Goal: Find specific fact: Find specific fact

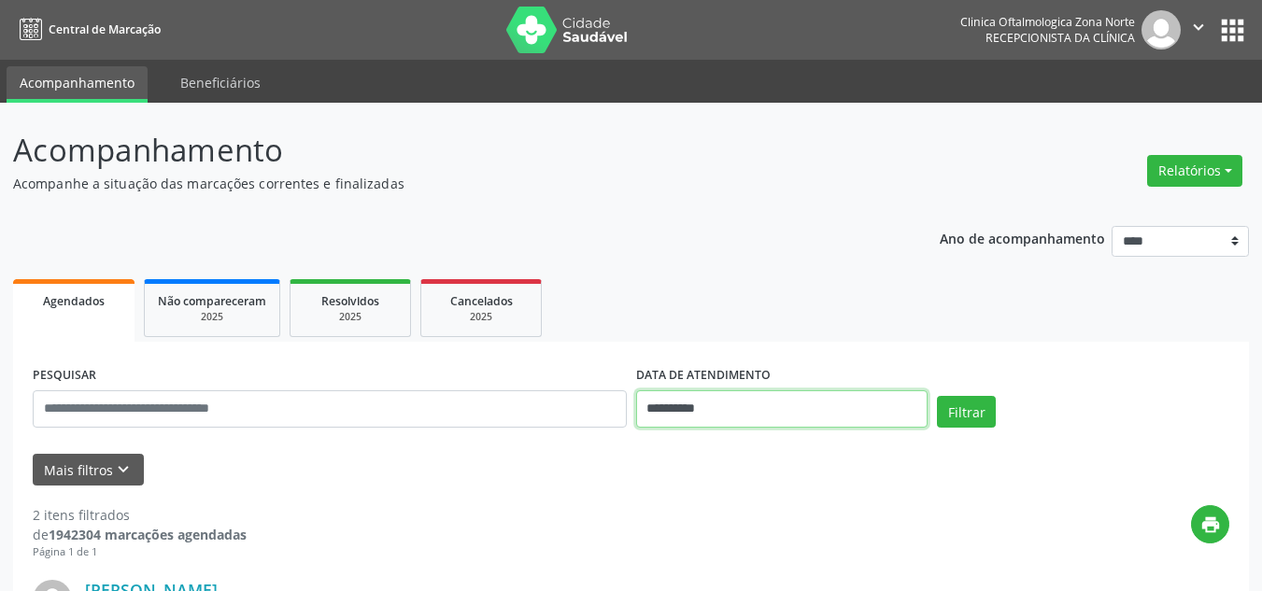
click at [773, 418] on input "**********" at bounding box center [782, 408] width 292 height 37
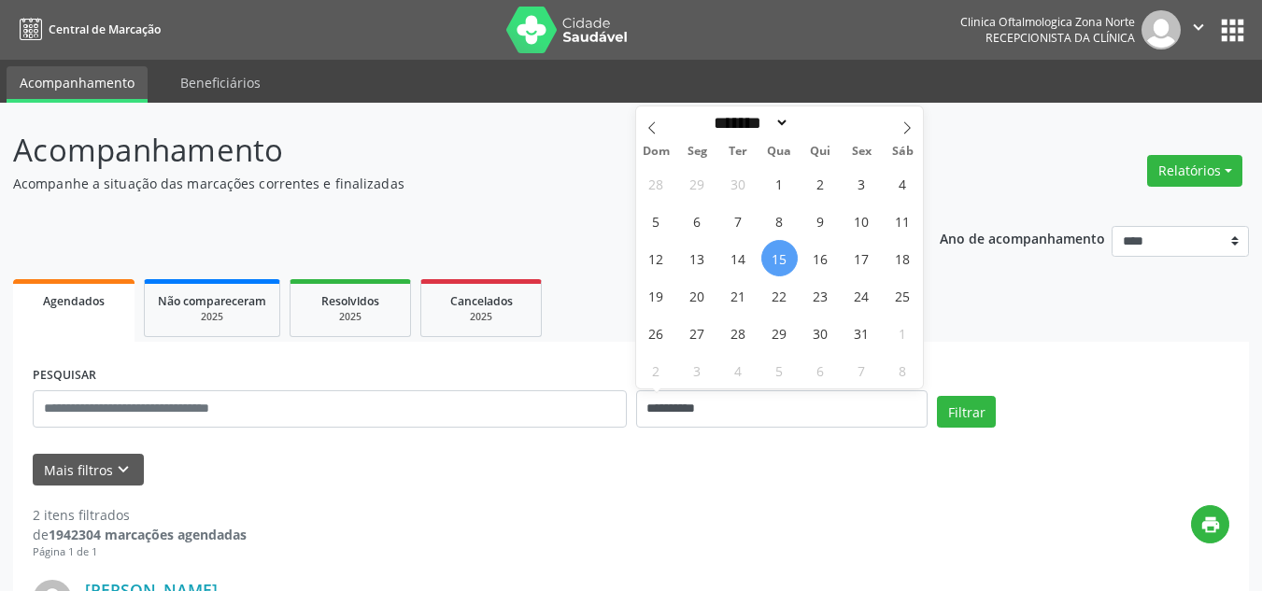
click at [773, 256] on span "15" at bounding box center [779, 258] width 36 height 36
type input "**********"
click at [866, 258] on span "17" at bounding box center [861, 258] width 36 height 36
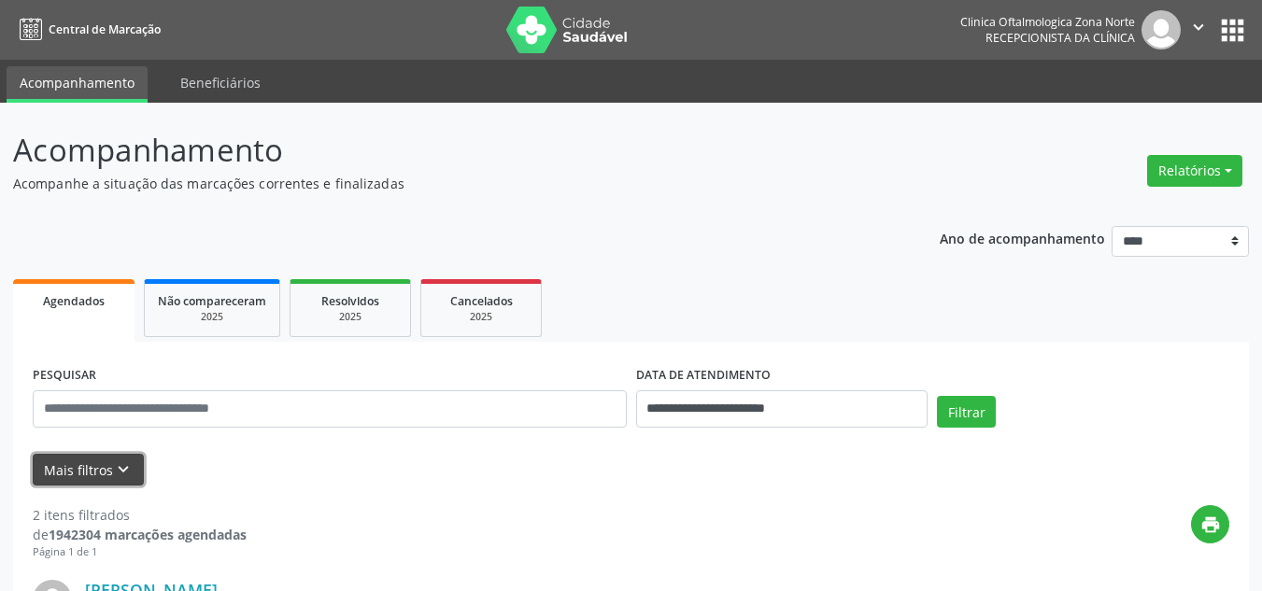
click at [101, 468] on button "Mais filtros keyboard_arrow_down" at bounding box center [88, 470] width 111 height 33
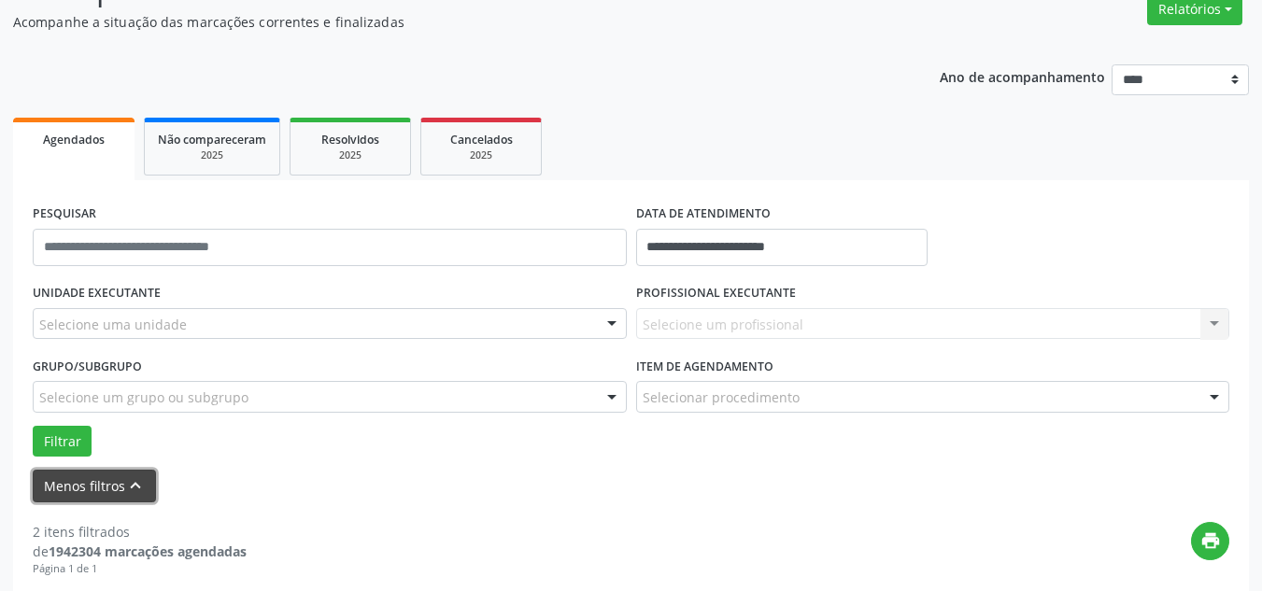
scroll to position [374, 0]
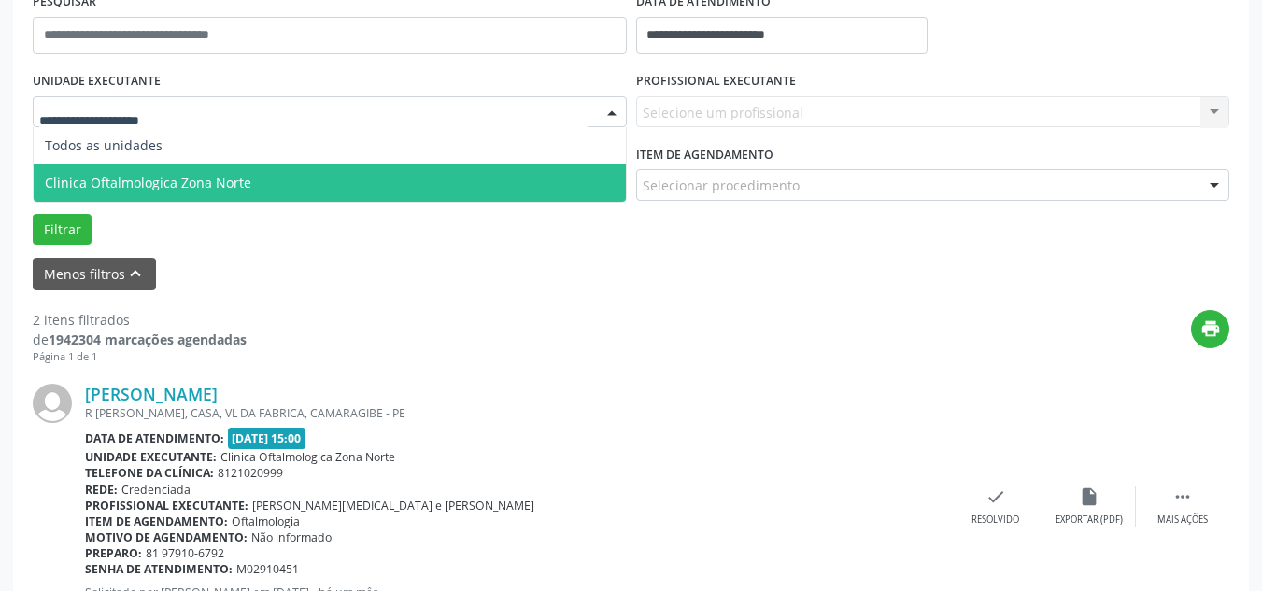
drag, startPoint x: 134, startPoint y: 174, endPoint x: 206, endPoint y: 174, distance: 71.9
click at [136, 174] on span "Clinica Oftalmologica Zona Norte" at bounding box center [148, 183] width 206 height 18
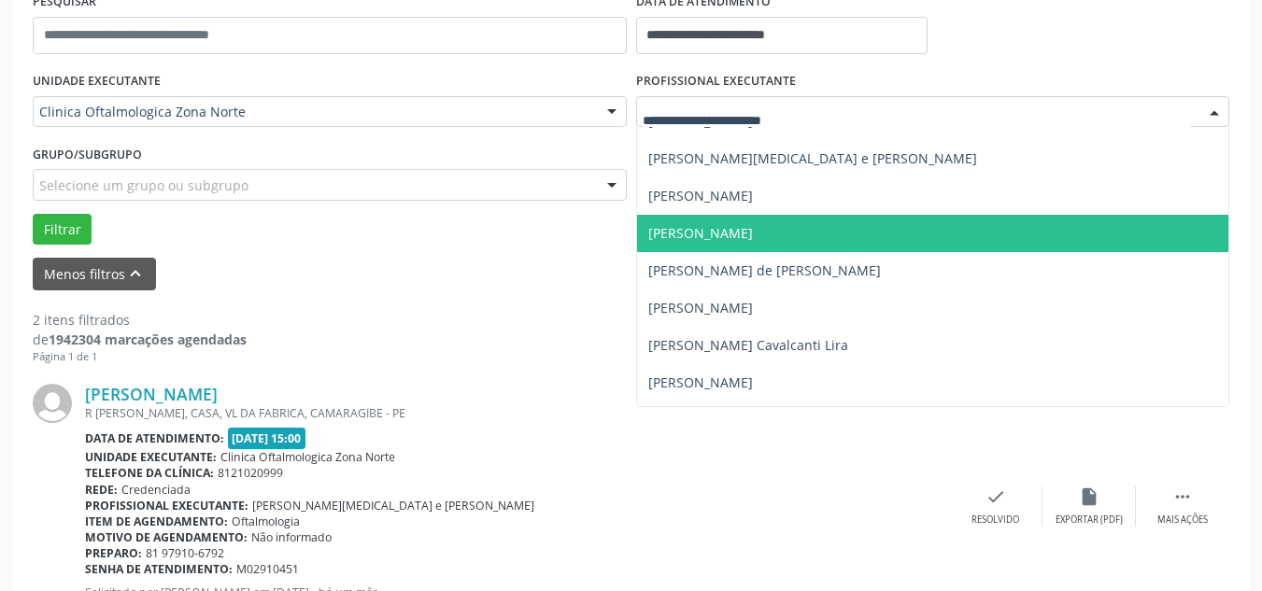
scroll to position [93, 0]
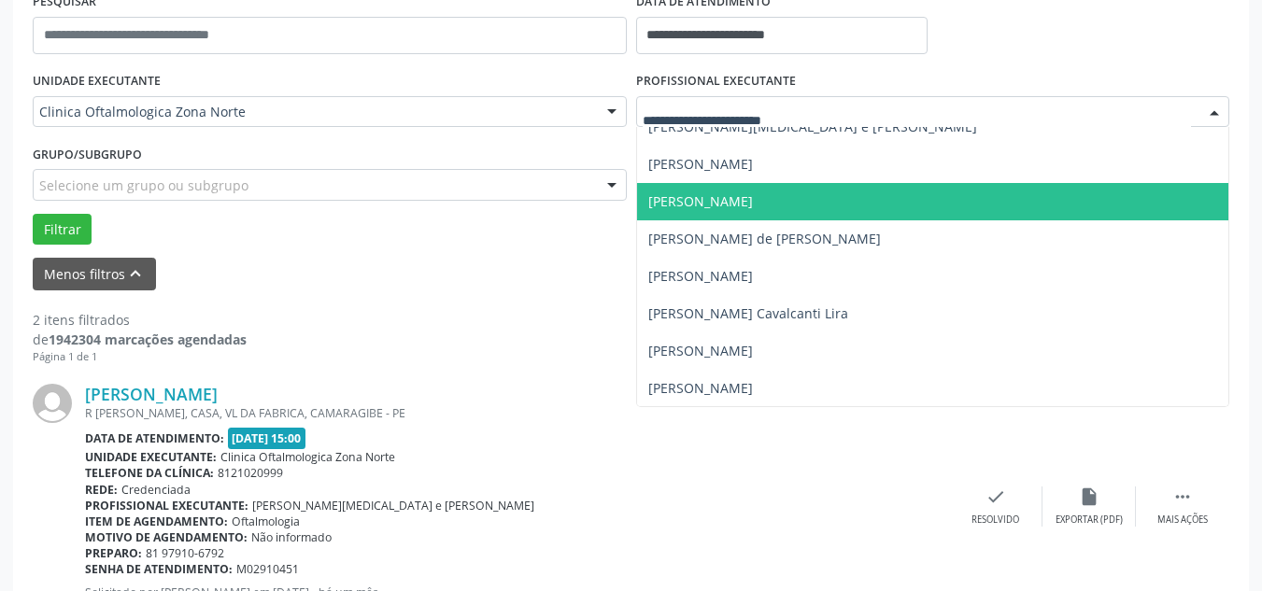
click at [702, 190] on span "[PERSON_NAME]" at bounding box center [933, 201] width 592 height 37
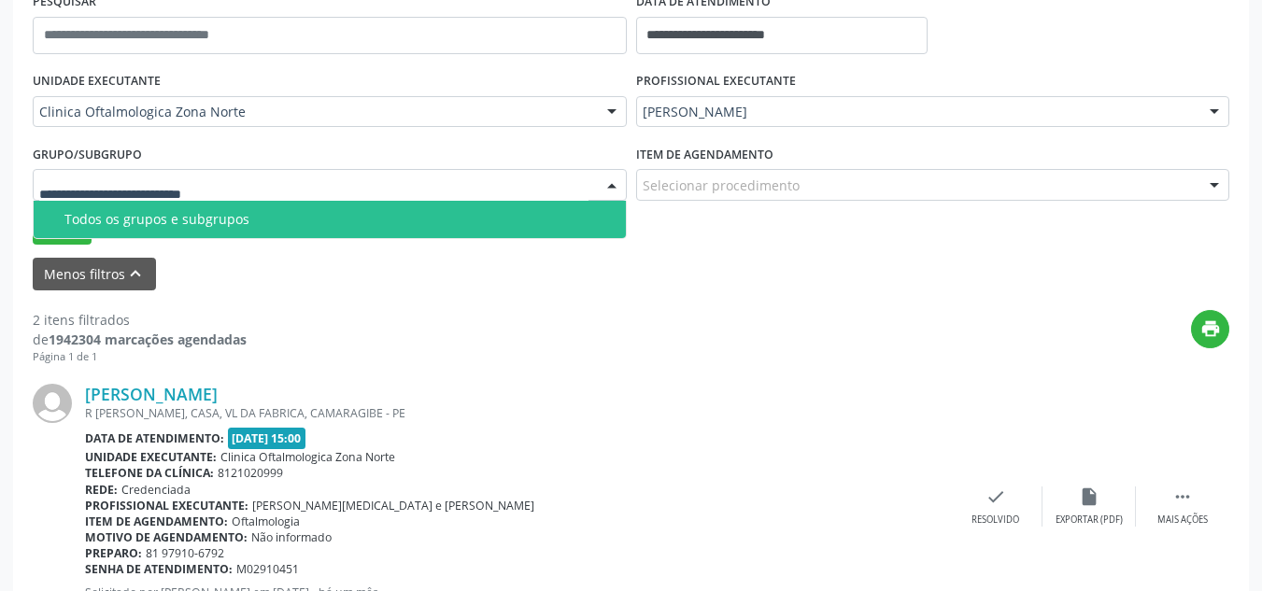
click at [111, 212] on div "Todos os grupos e subgrupos" at bounding box center [339, 219] width 550 height 15
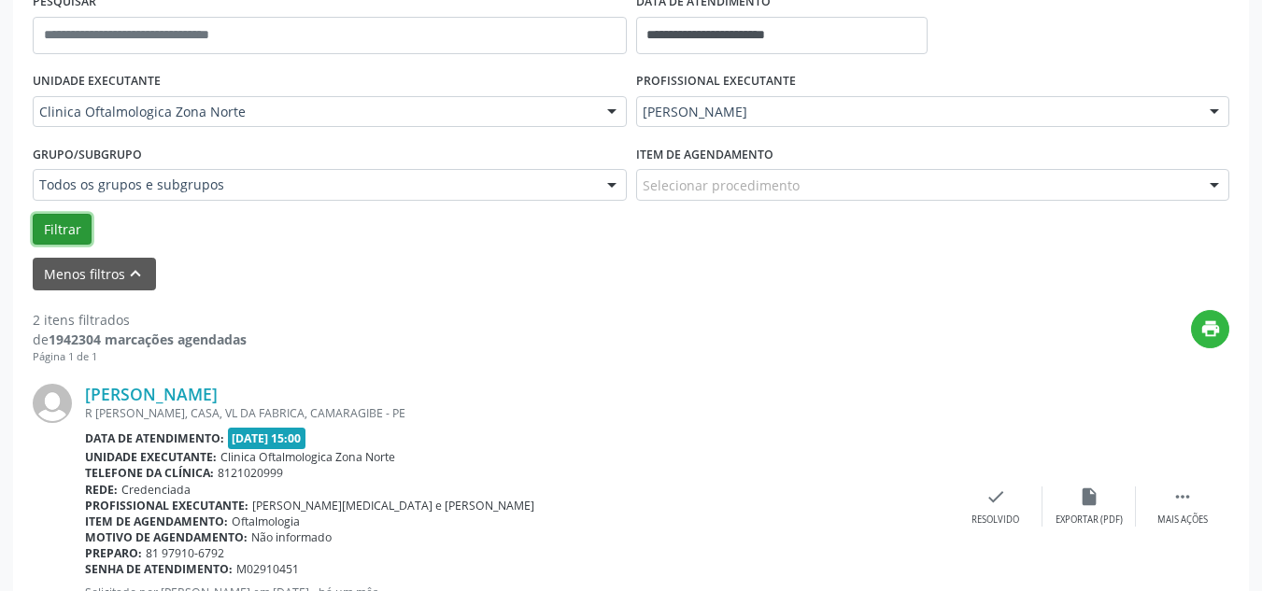
click at [69, 228] on button "Filtrar" at bounding box center [62, 230] width 59 height 32
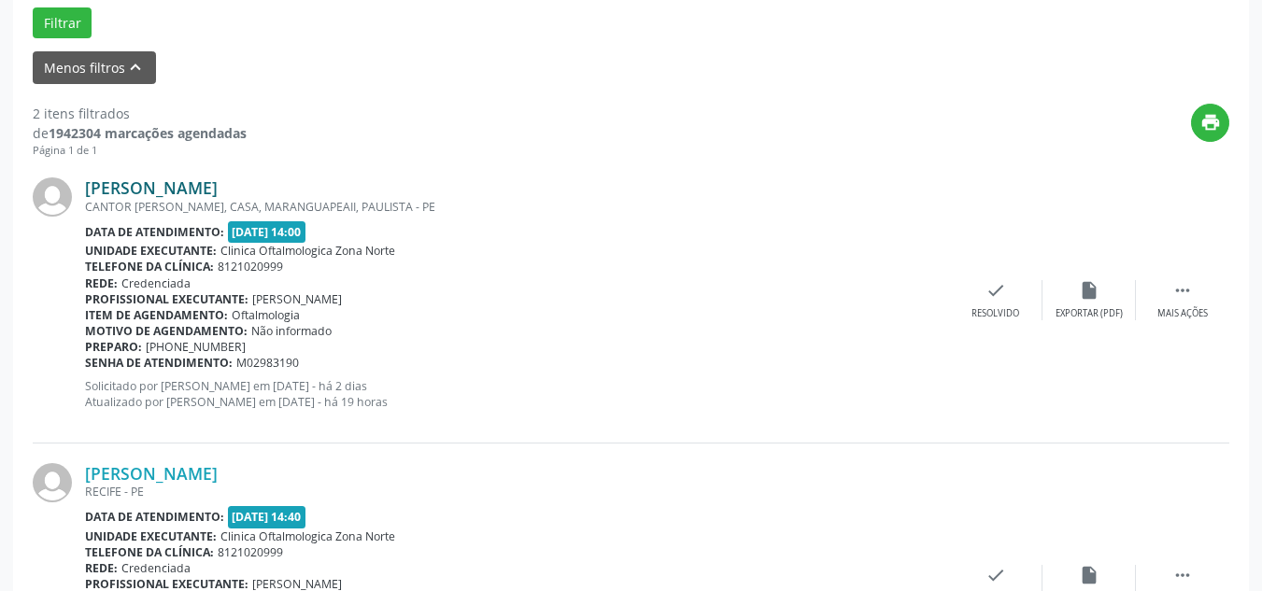
scroll to position [562, 0]
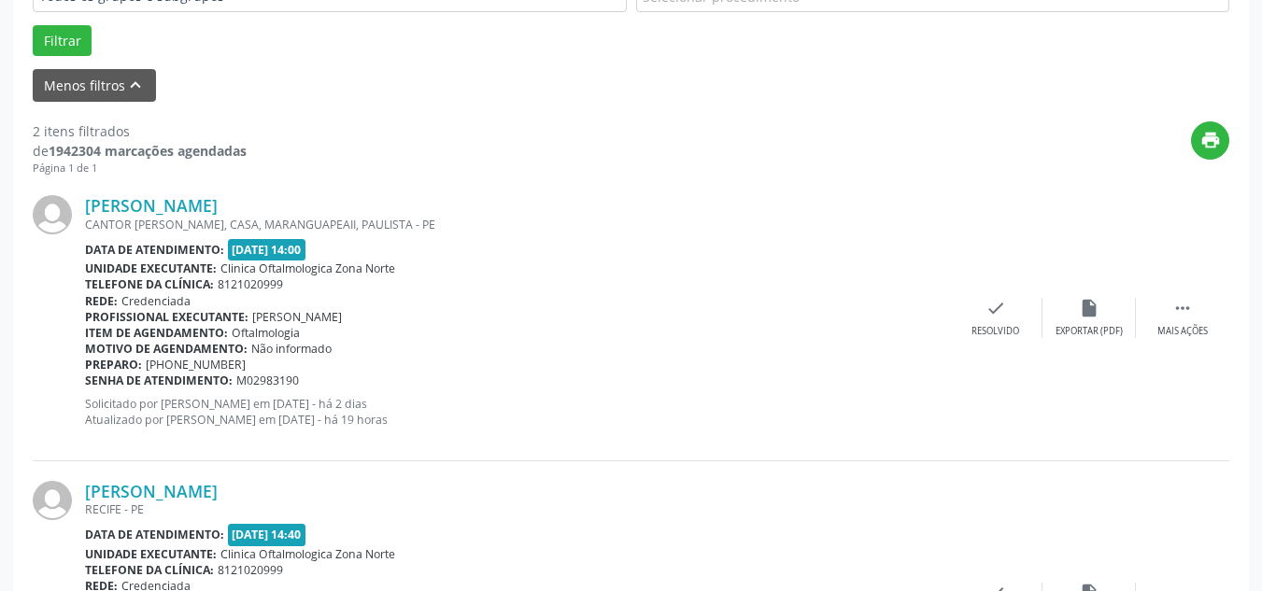
drag, startPoint x: 384, startPoint y: 196, endPoint x: 78, endPoint y: 201, distance: 305.5
click at [78, 201] on div "[PERSON_NAME] CANTOR [PERSON_NAME], CASA, MARANGUAPEAII, PAULISTA - [GEOGRAPHIC…" at bounding box center [631, 318] width 1197 height 285
copy div "[PERSON_NAME]"
drag, startPoint x: 321, startPoint y: 382, endPoint x: 87, endPoint y: 384, distance: 234.5
click at [87, 384] on div "Senha de atendimento: M02983190" at bounding box center [517, 381] width 864 height 16
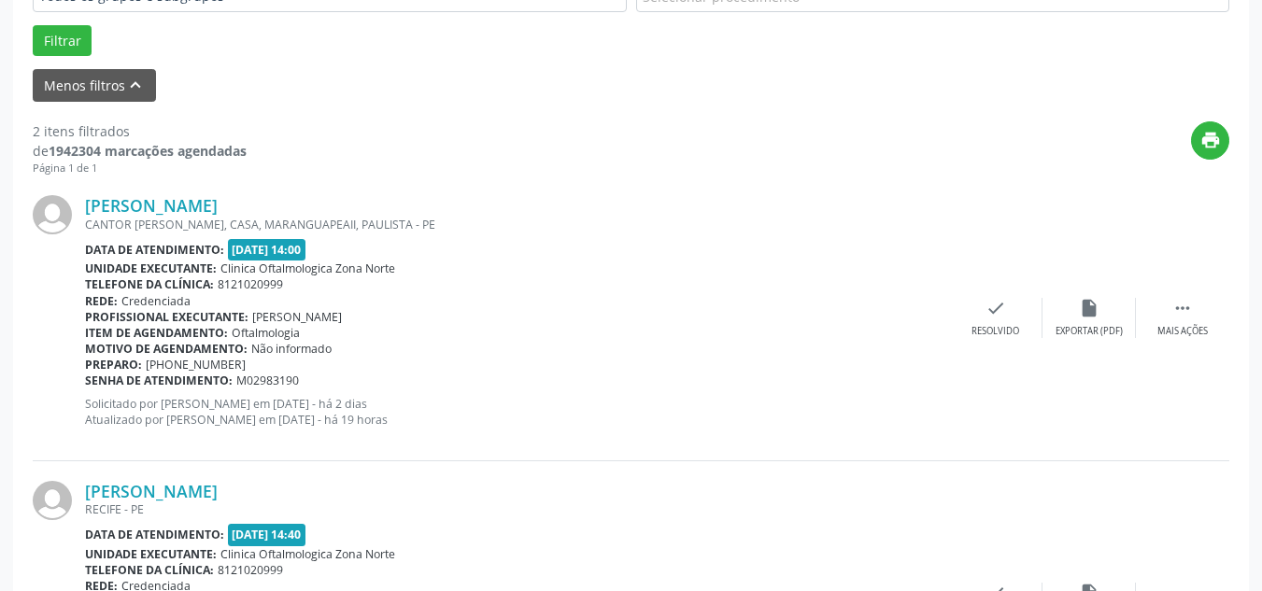
copy div "Senha de atendimento: M02983190"
click at [218, 203] on link "[PERSON_NAME]" at bounding box center [151, 205] width 133 height 21
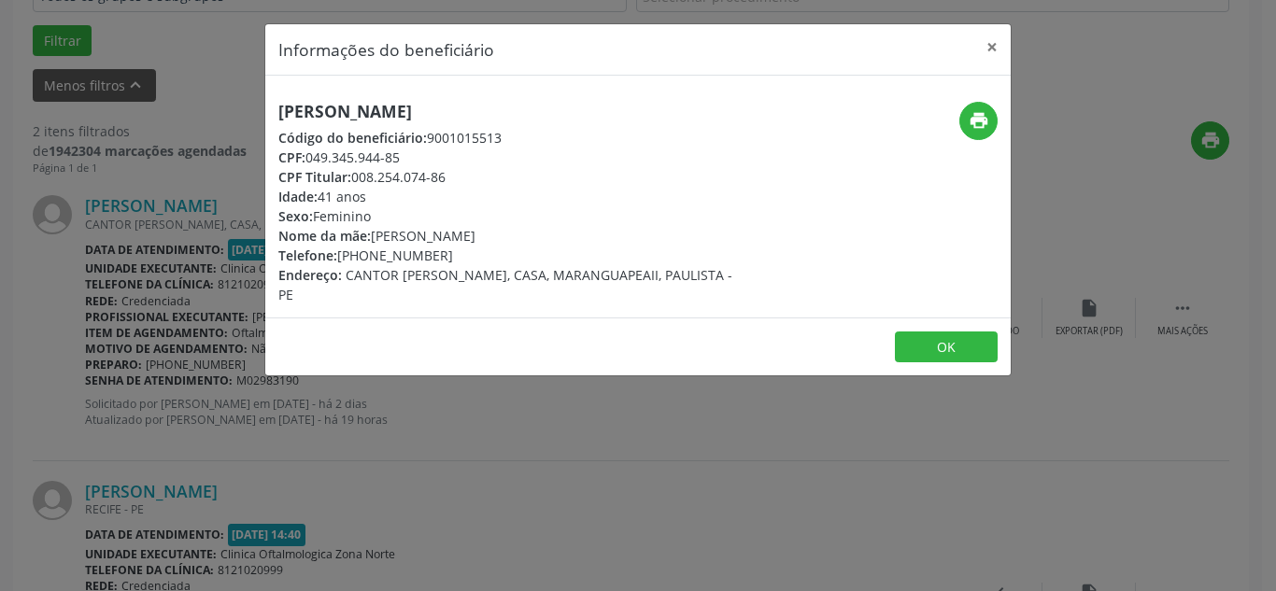
drag, startPoint x: 310, startPoint y: 157, endPoint x: 411, endPoint y: 157, distance: 100.9
click at [411, 157] on div "CPF: 049.345.944-85" at bounding box center [513, 158] width 471 height 20
copy div "049.345.944-85"
drag, startPoint x: 338, startPoint y: 259, endPoint x: 451, endPoint y: 261, distance: 113.0
click at [451, 261] on div "Telefone: [PHONE_NUMBER]" at bounding box center [513, 256] width 471 height 20
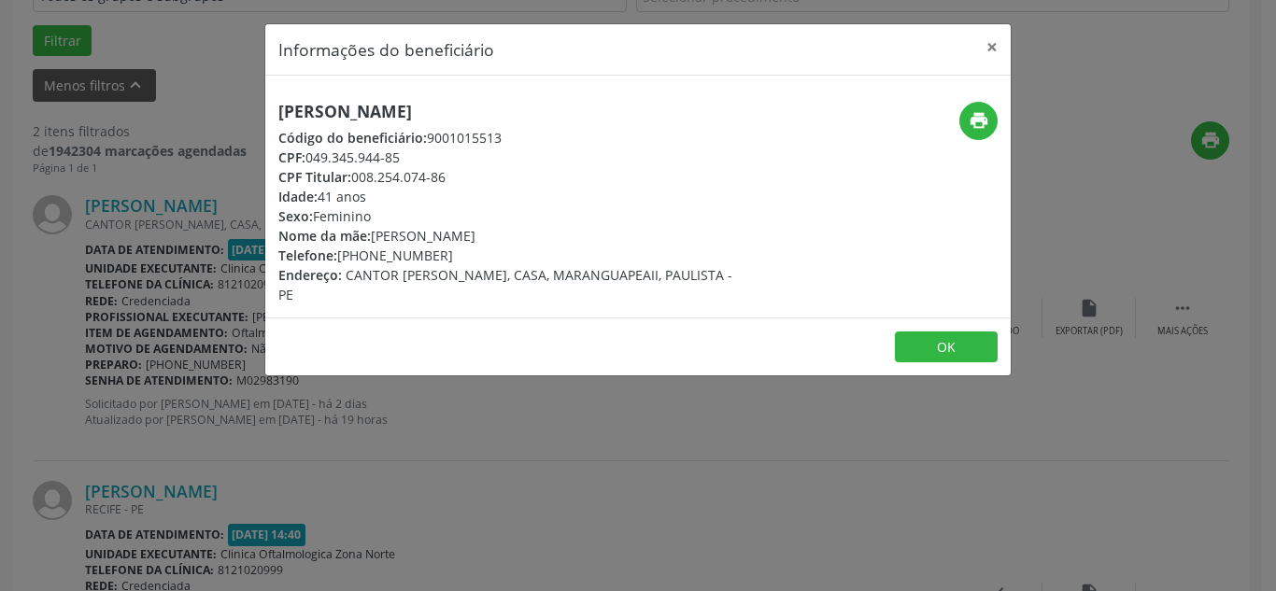
copy div "[PHONE_NUMBER]"
drag, startPoint x: 376, startPoint y: 234, endPoint x: 603, endPoint y: 232, distance: 227.9
click at [603, 232] on div "Nome da mãe: [PERSON_NAME]" at bounding box center [513, 236] width 471 height 20
copy div "[PERSON_NAME]"
click at [995, 45] on button "×" at bounding box center [991, 47] width 37 height 46
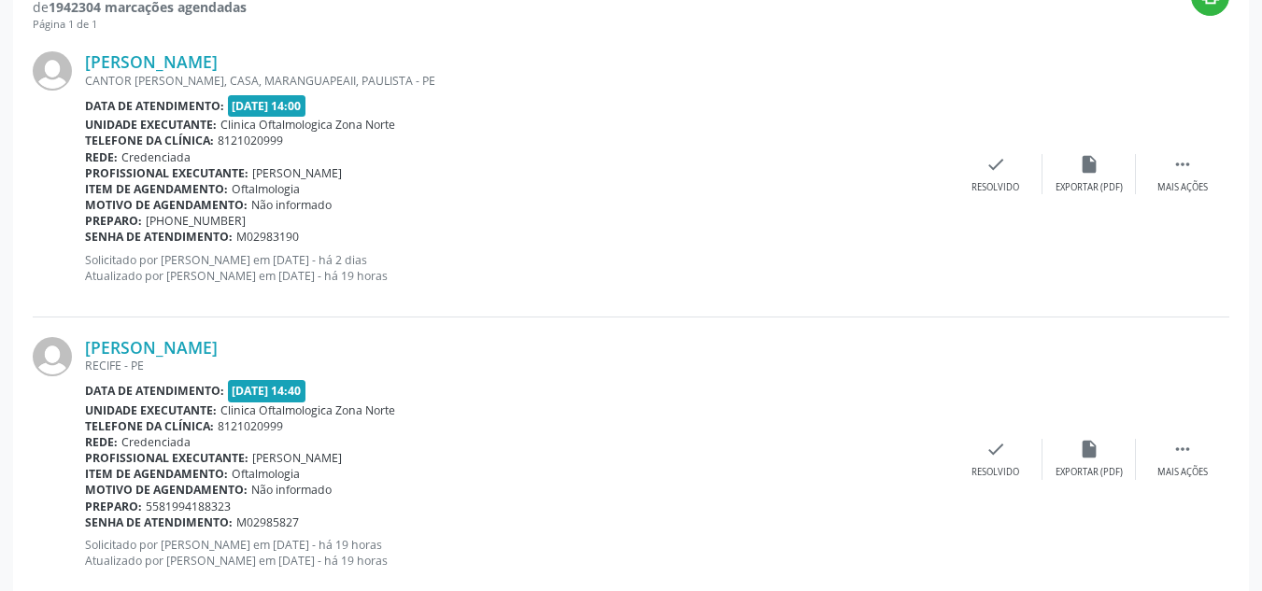
scroll to position [749, 0]
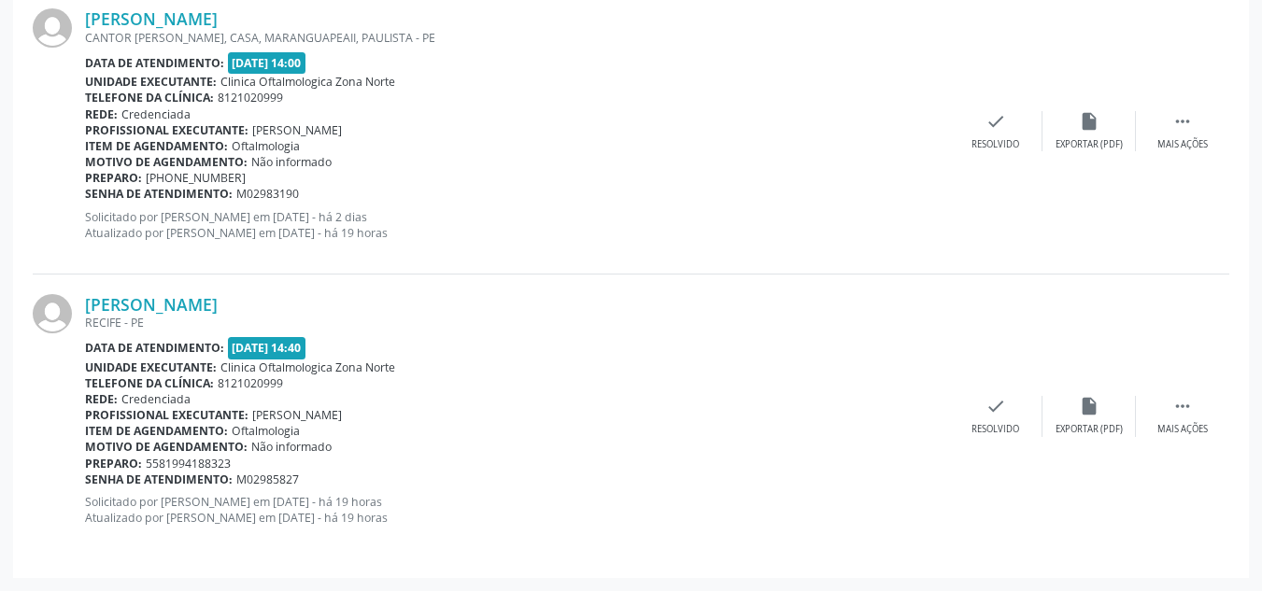
drag, startPoint x: 326, startPoint y: 298, endPoint x: 82, endPoint y: 316, distance: 244.4
click at [82, 316] on div "[PERSON_NAME] [GEOGRAPHIC_DATA] - [GEOGRAPHIC_DATA] Data de atendimento: [DATE]…" at bounding box center [631, 417] width 1197 height 284
copy div "[PERSON_NAME]"
click at [168, 285] on div "[PERSON_NAME] [GEOGRAPHIC_DATA] - [GEOGRAPHIC_DATA] Data de atendimento: [DATE]…" at bounding box center [631, 417] width 1197 height 284
click at [164, 295] on link "[PERSON_NAME]" at bounding box center [151, 304] width 133 height 21
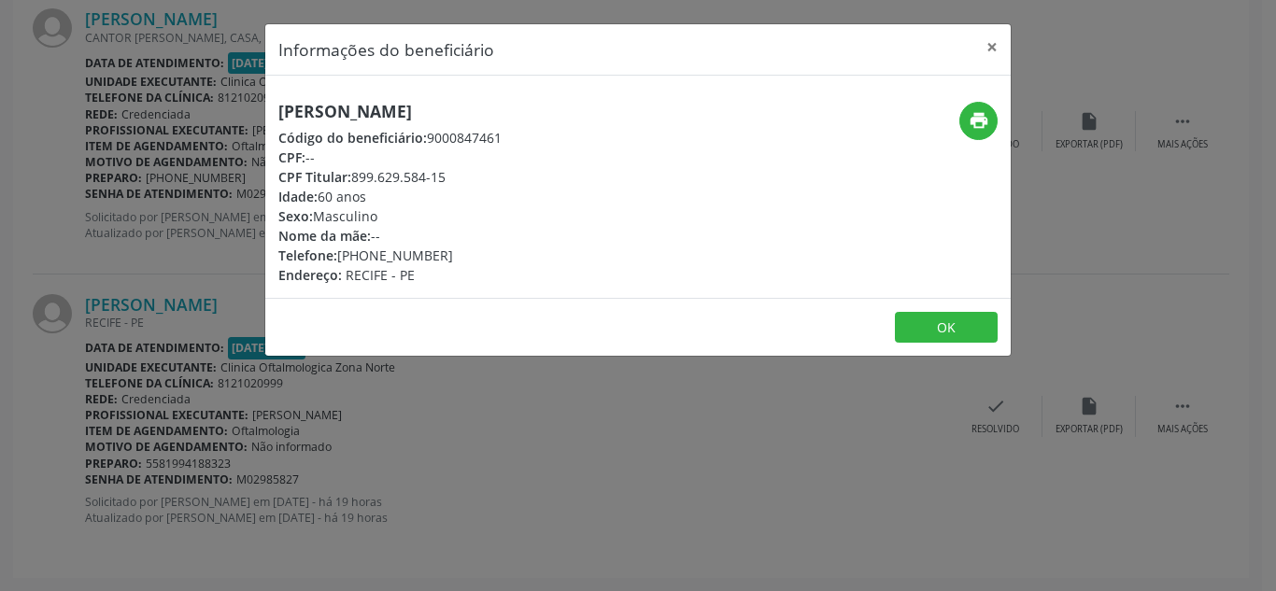
drag, startPoint x: 338, startPoint y: 255, endPoint x: 492, endPoint y: 249, distance: 154.2
click at [492, 249] on div "Telefone: [PHONE_NUMBER]" at bounding box center [389, 256] width 223 height 20
copy div "[PHONE_NUMBER]"
click at [994, 45] on button "×" at bounding box center [991, 47] width 37 height 46
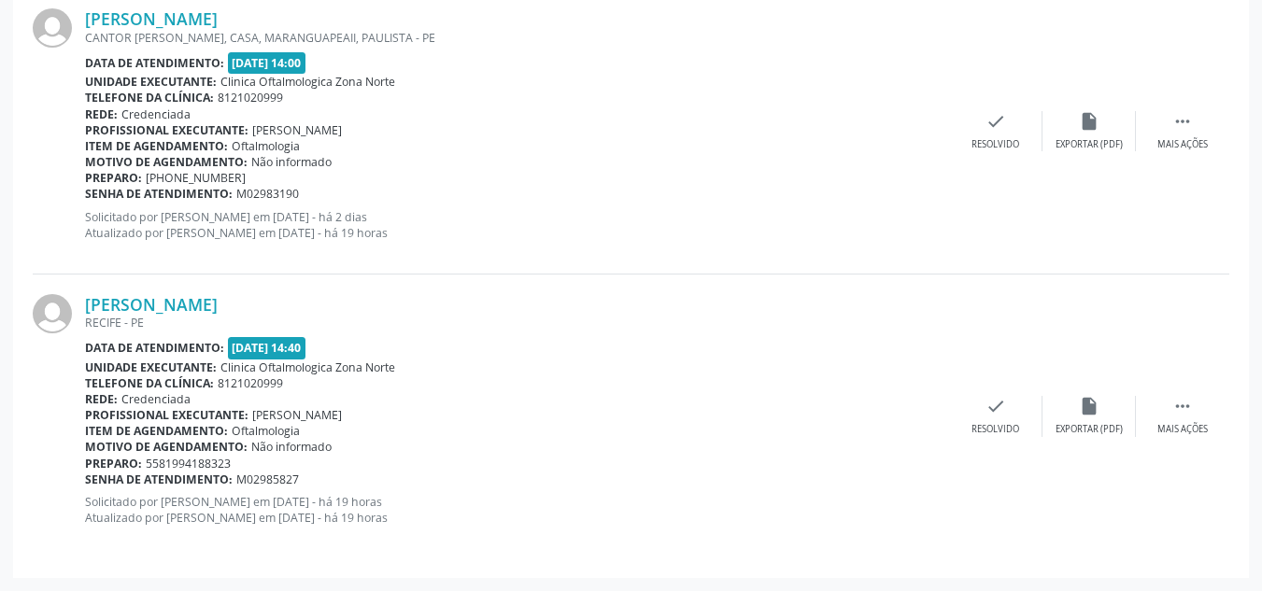
drag, startPoint x: 307, startPoint y: 481, endPoint x: 86, endPoint y: 483, distance: 221.4
click at [86, 483] on div "Senha de atendimento: M02985827" at bounding box center [517, 480] width 864 height 16
copy div "Senha de atendimento: M02985827"
